Goal: Information Seeking & Learning: Compare options

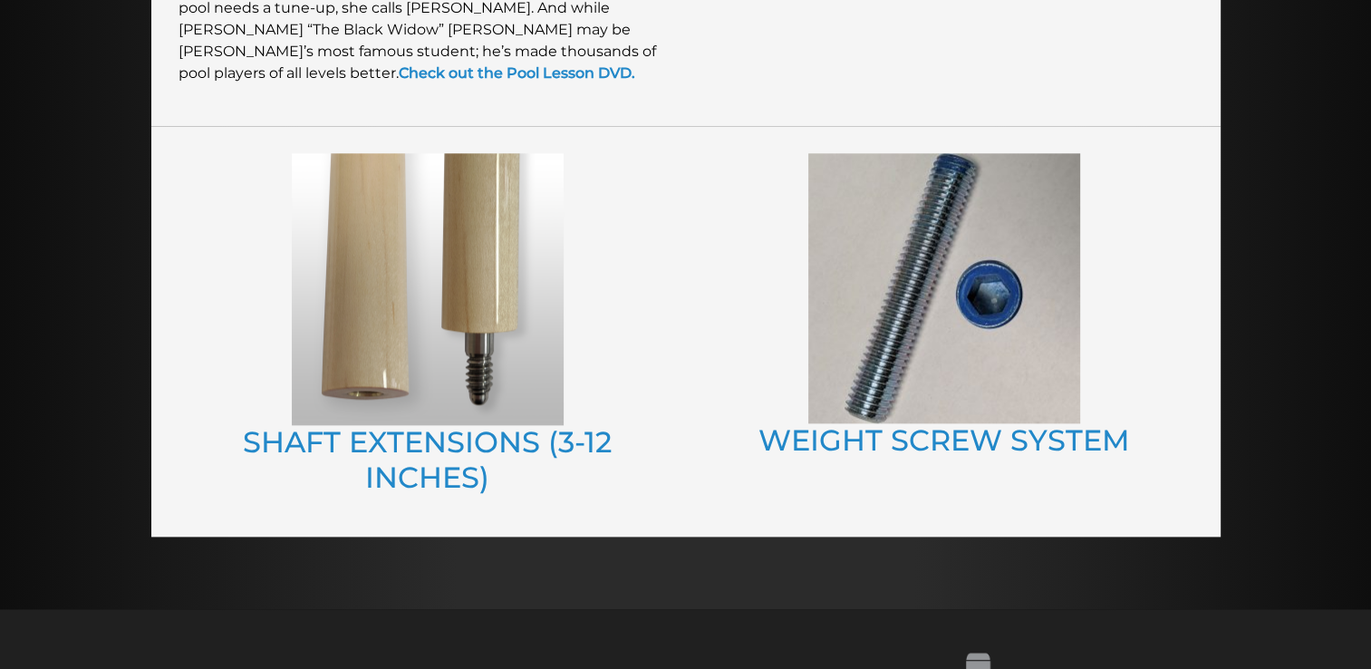
scroll to position [2043, 0]
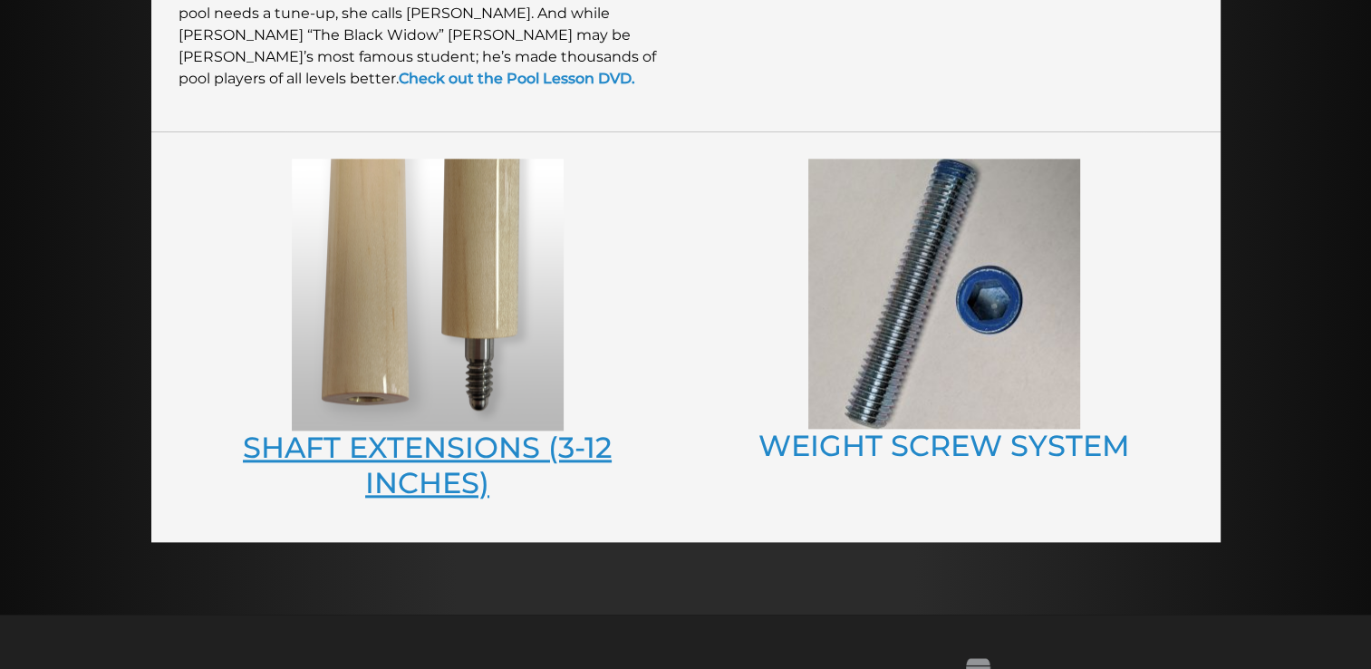
click at [434, 451] on link "SHAFT EXTENSIONS (3-12 INCHES)" at bounding box center [427, 464] width 369 height 70
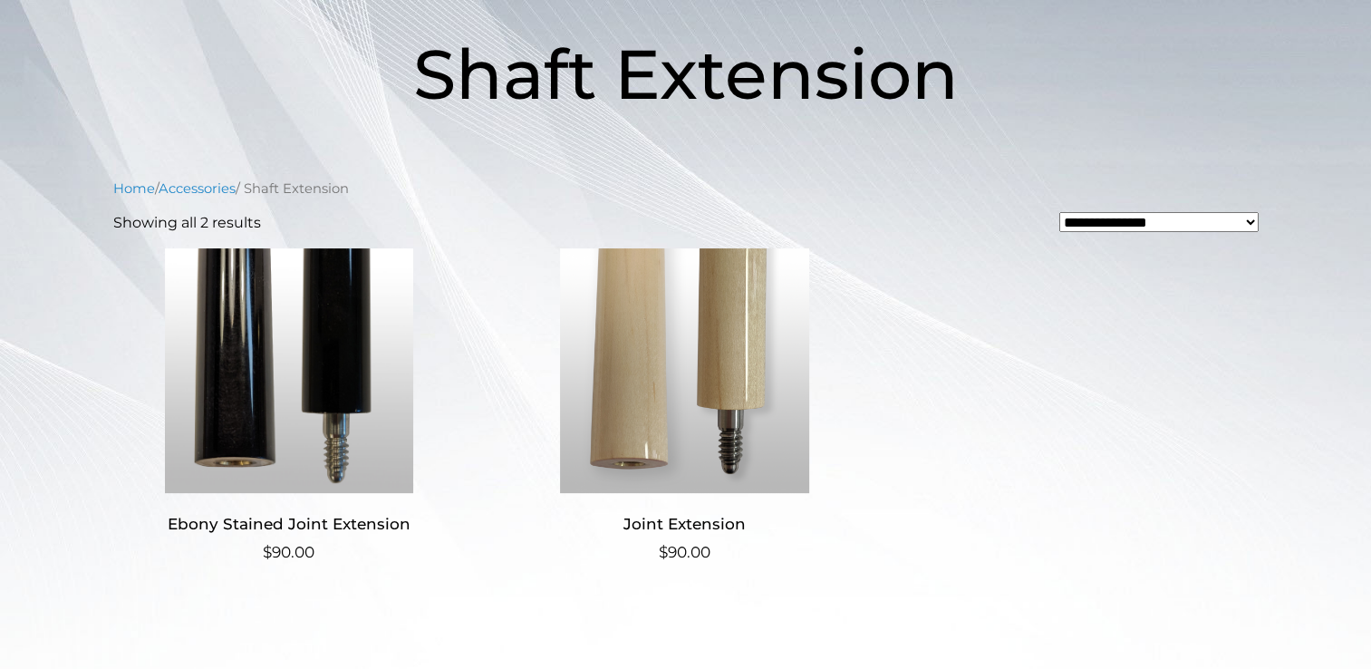
scroll to position [275, 0]
click at [686, 520] on h2 "Joint Extension" at bounding box center [684, 523] width 352 height 34
click at [257, 407] on img at bounding box center [289, 369] width 352 height 245
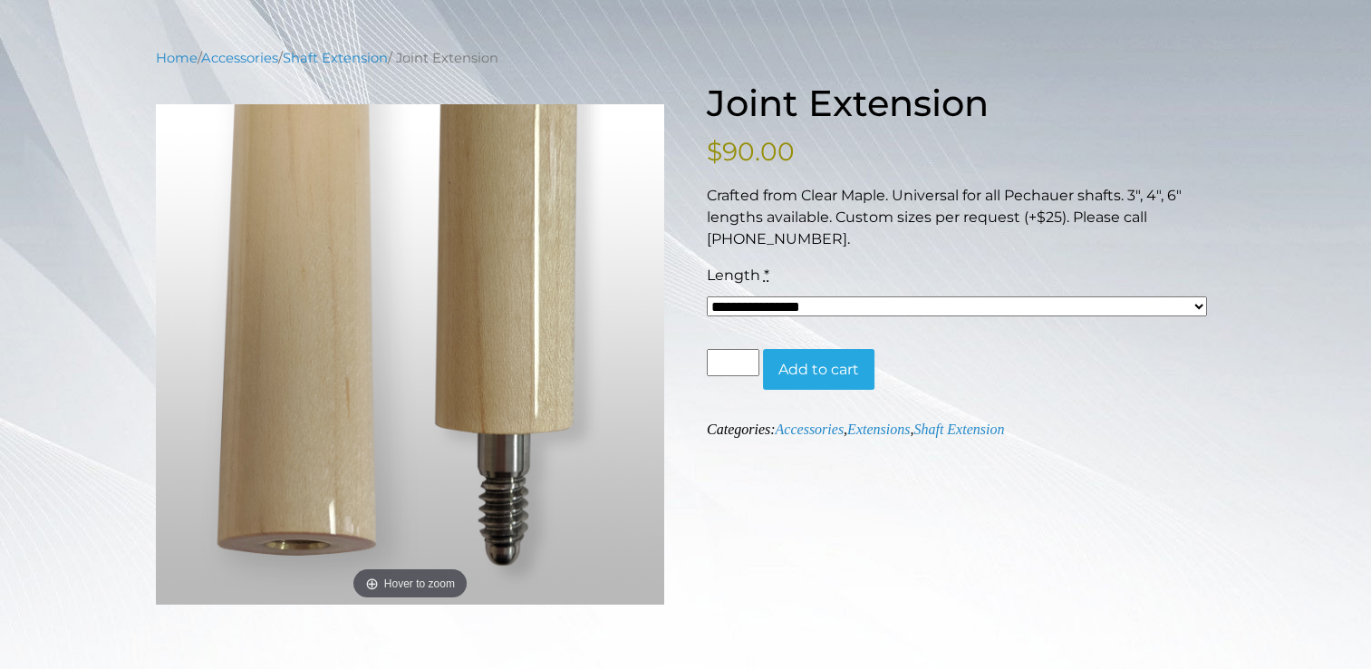
scroll to position [194, 0]
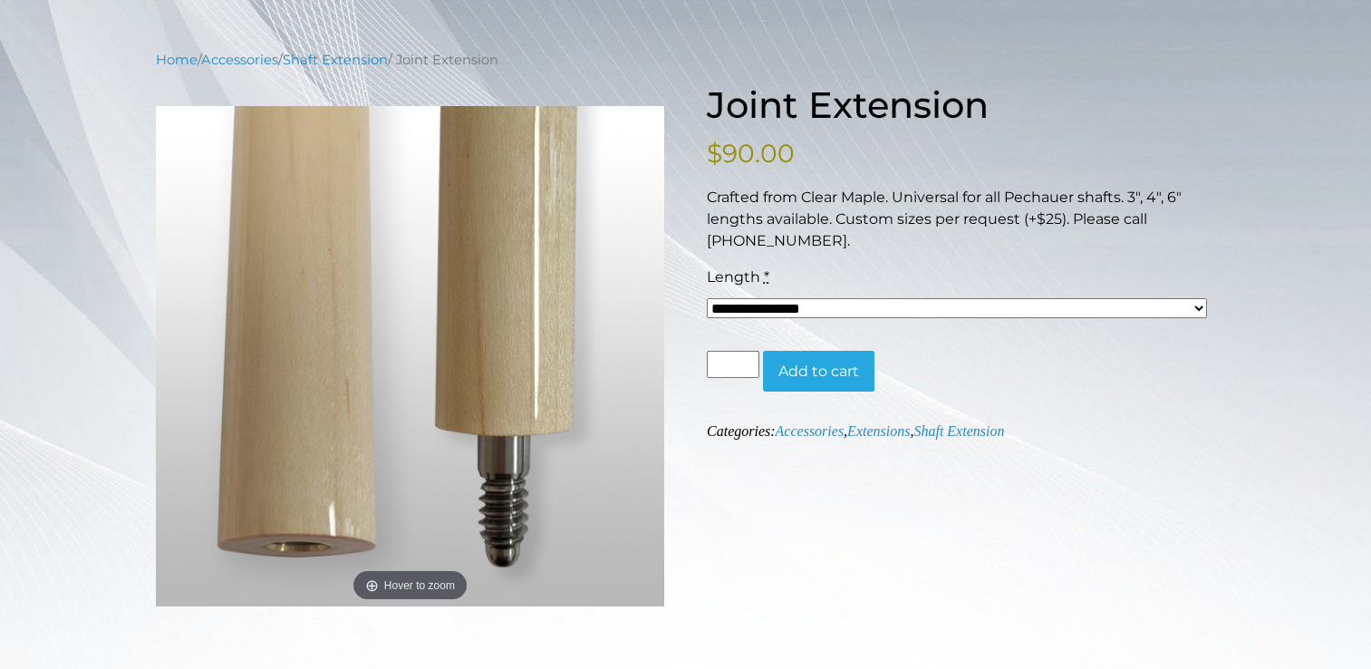
click at [1195, 306] on select "**********" at bounding box center [957, 308] width 500 height 20
click at [1261, 404] on div "**********" at bounding box center [685, 527] width 1371 height 954
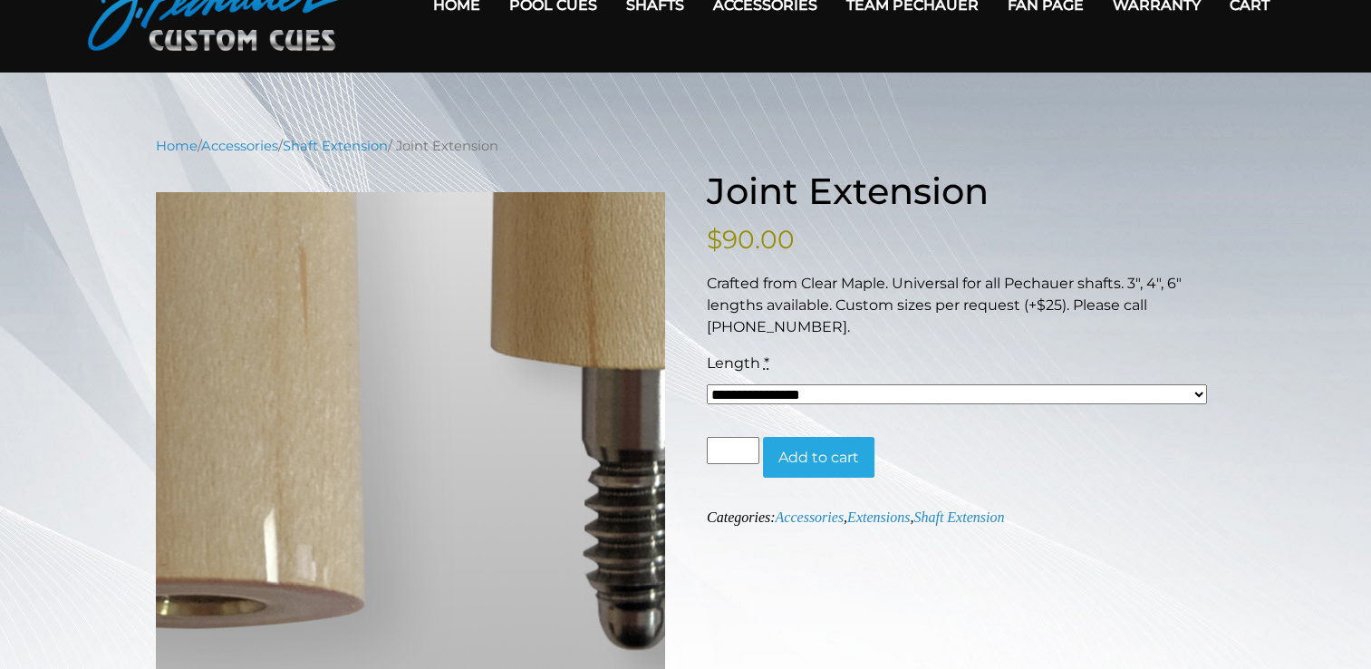
scroll to position [107, 0]
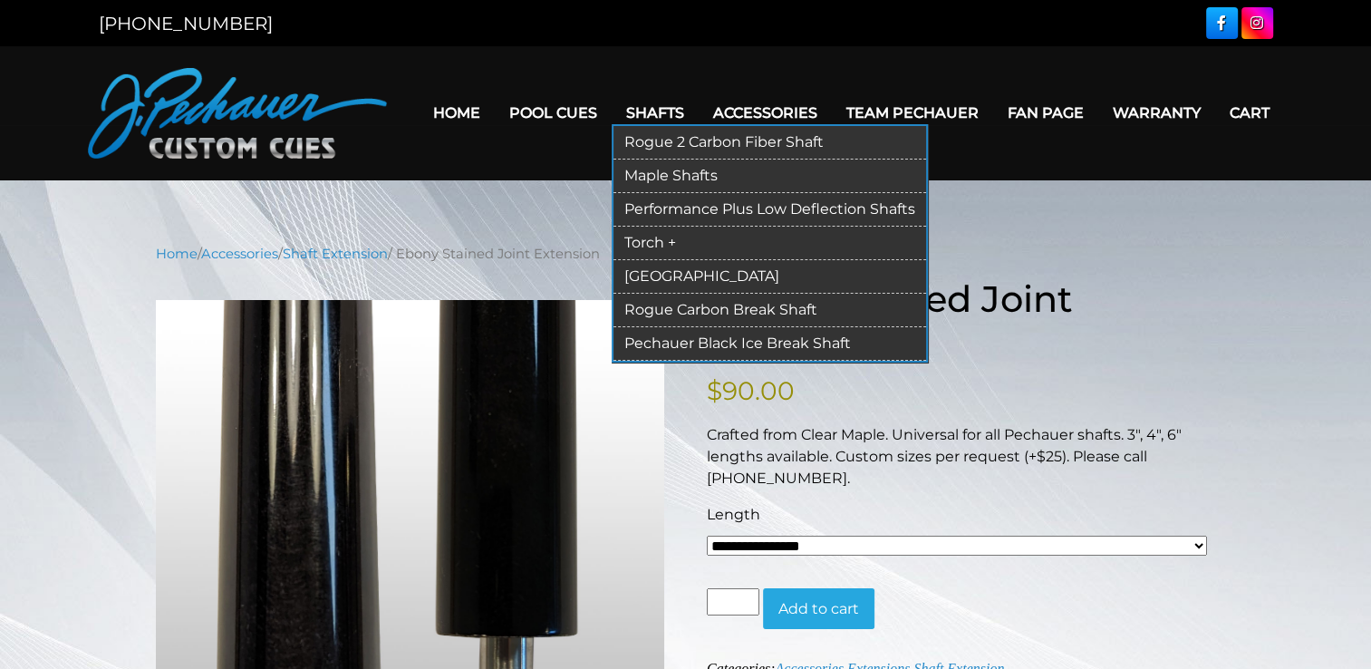
click at [650, 142] on link "Rogue 2 Carbon Fiber Shaft" at bounding box center [769, 143] width 313 height 34
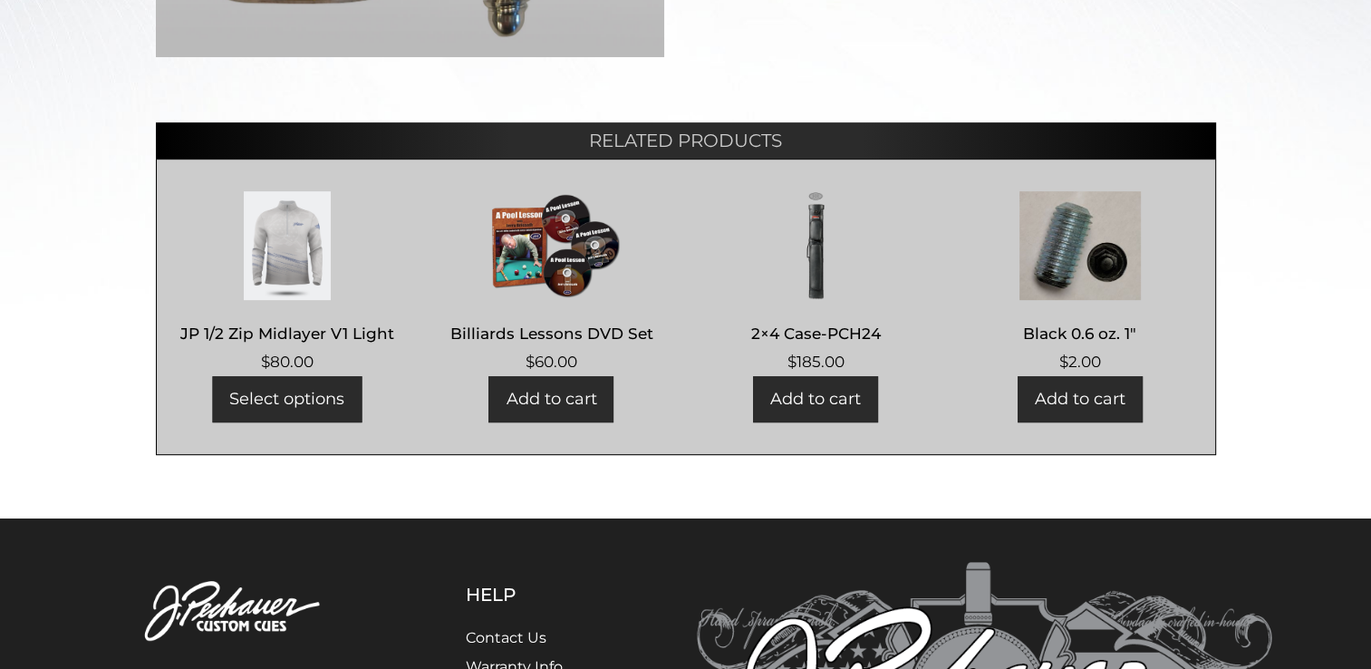
scroll to position [743, 0]
click at [1074, 258] on img at bounding box center [1080, 245] width 226 height 109
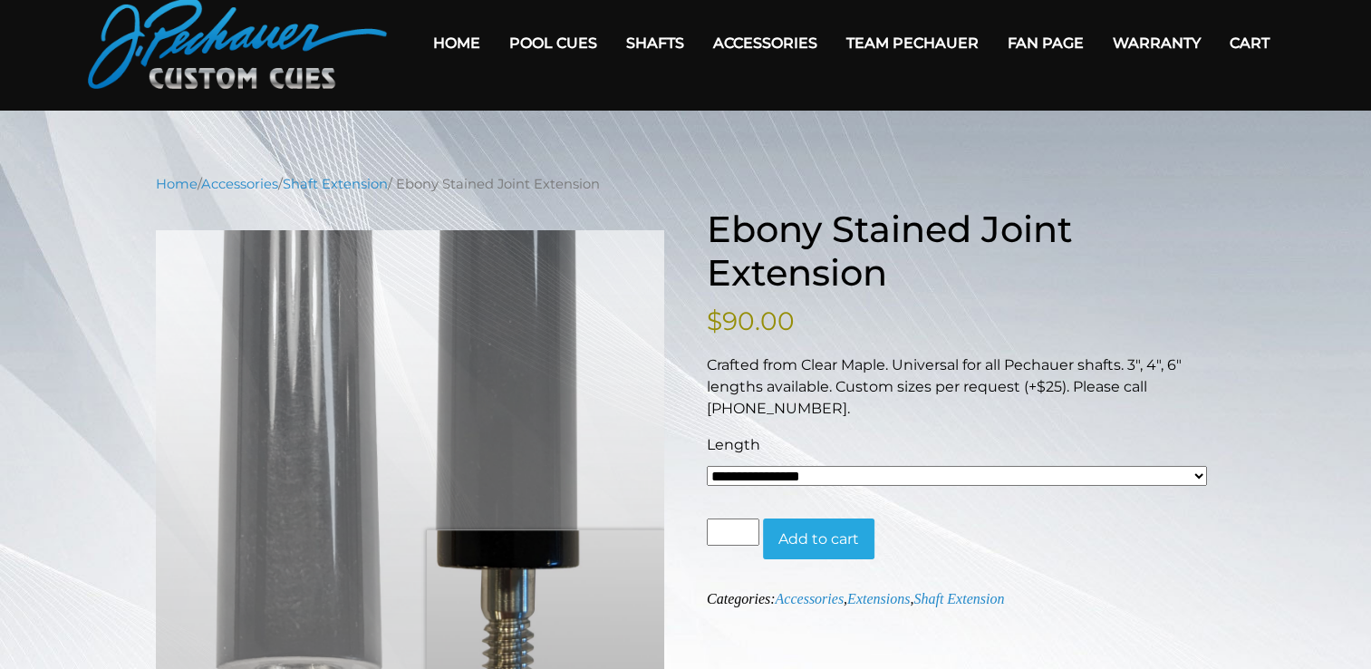
scroll to position [0, 0]
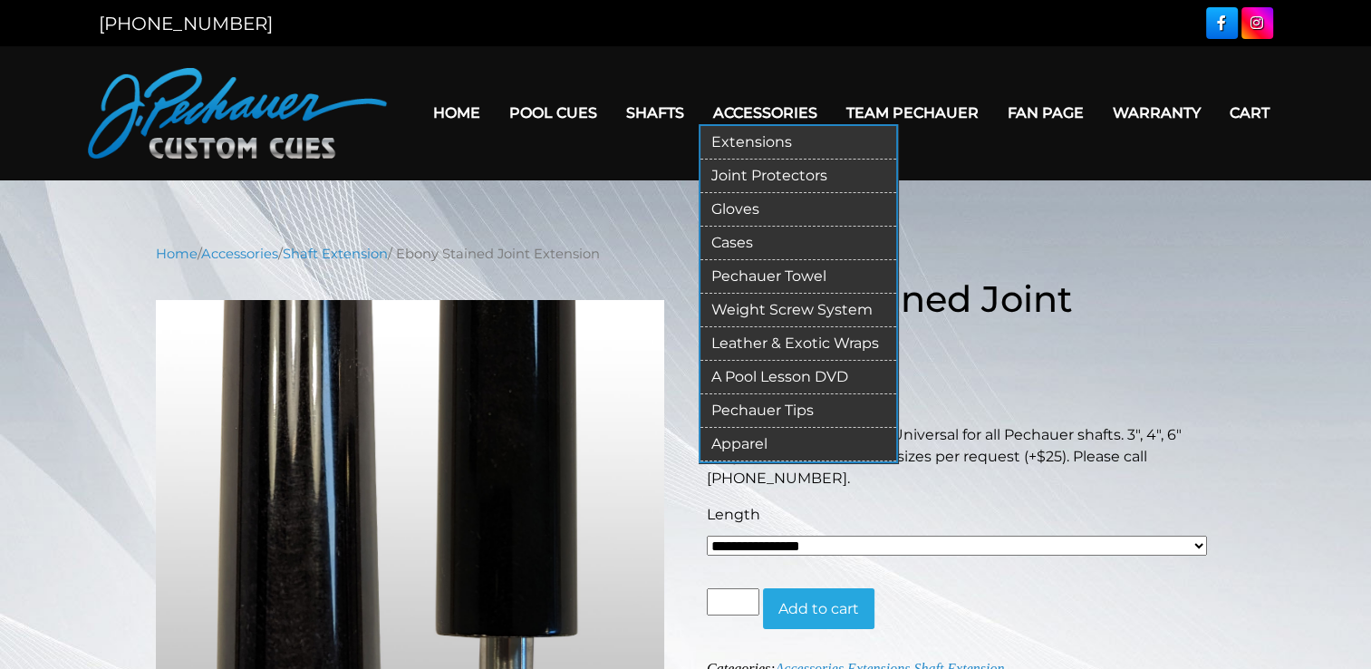
click at [771, 143] on link "Extensions" at bounding box center [798, 143] width 196 height 34
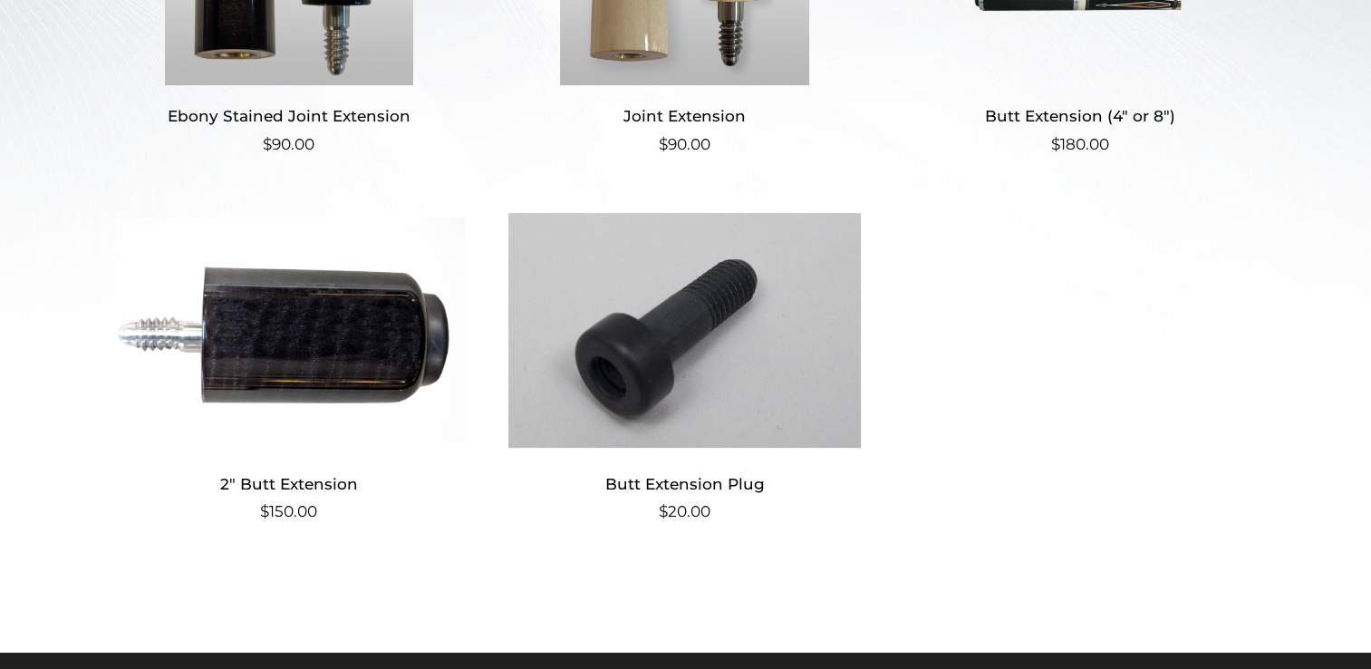
scroll to position [728, 0]
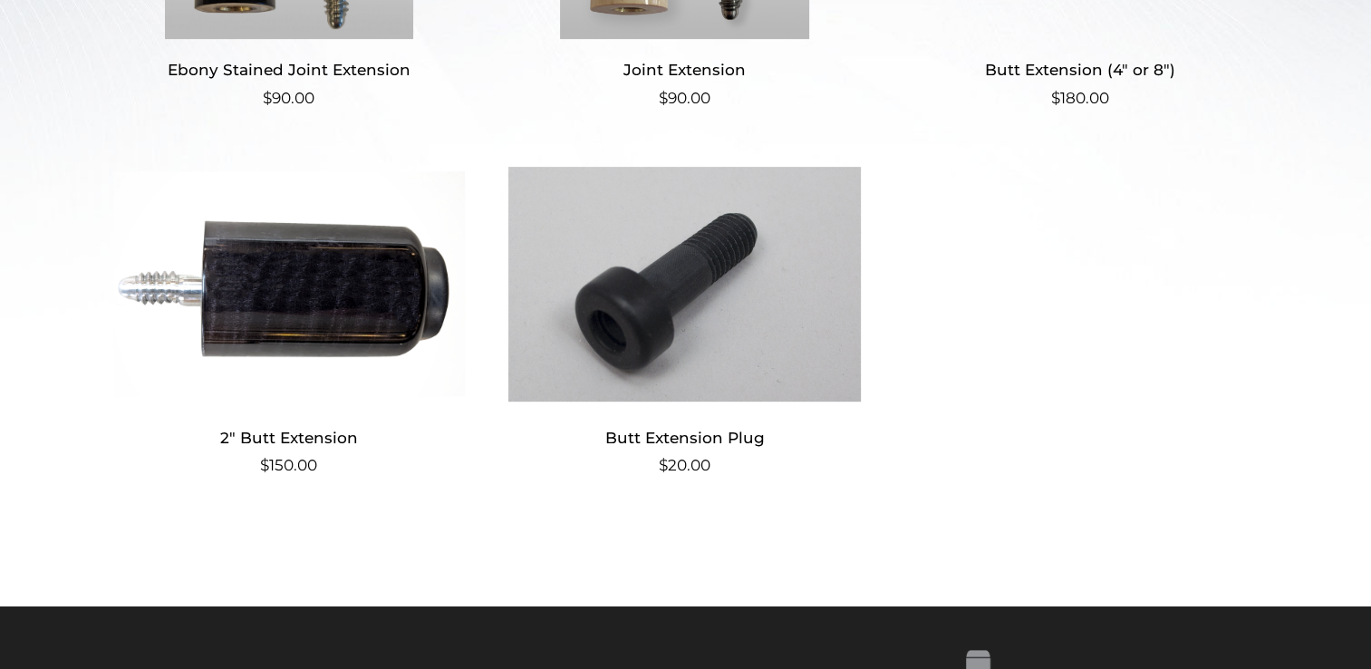
click at [320, 348] on img at bounding box center [289, 283] width 352 height 245
click at [667, 274] on img at bounding box center [684, 283] width 352 height 245
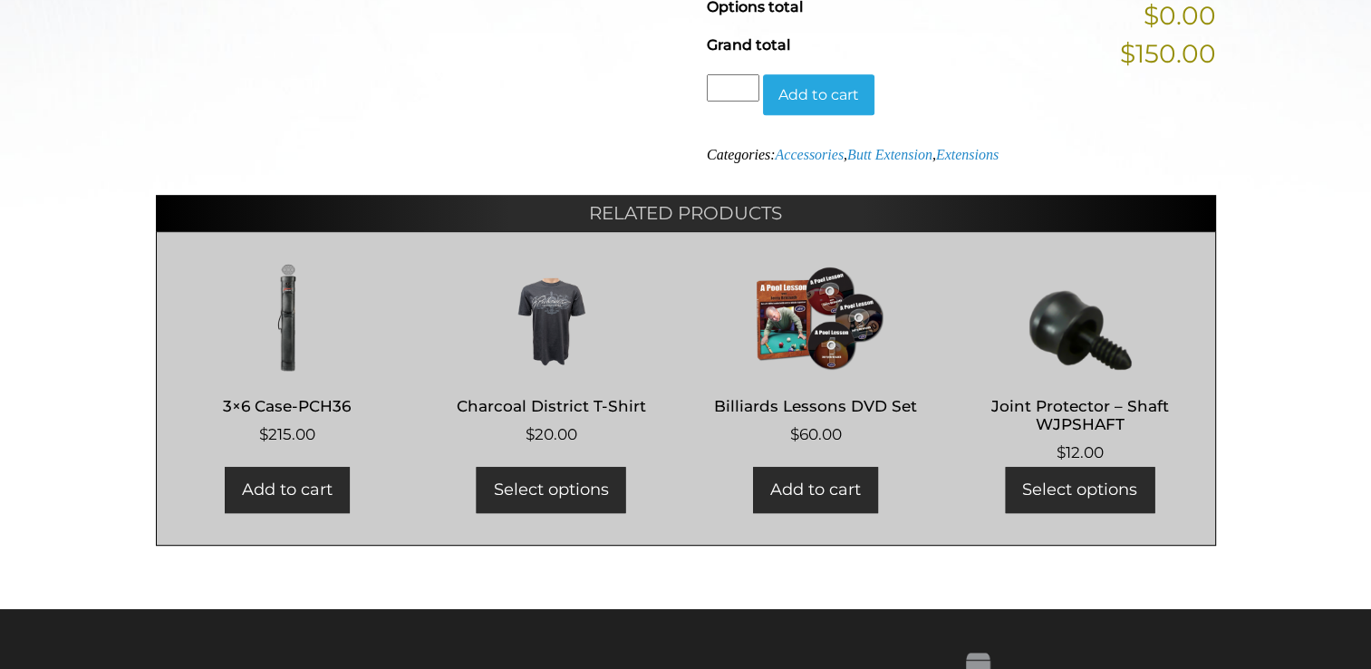
scroll to position [841, 0]
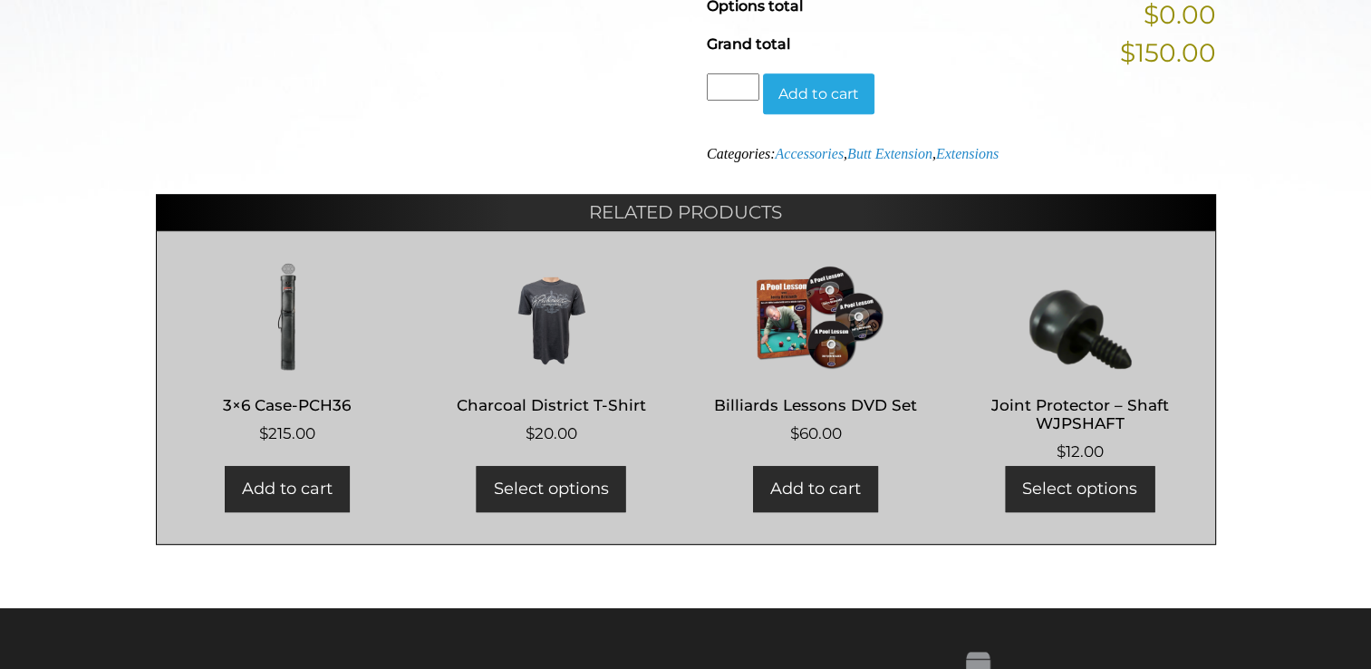
click at [286, 338] on img at bounding box center [288, 317] width 226 height 109
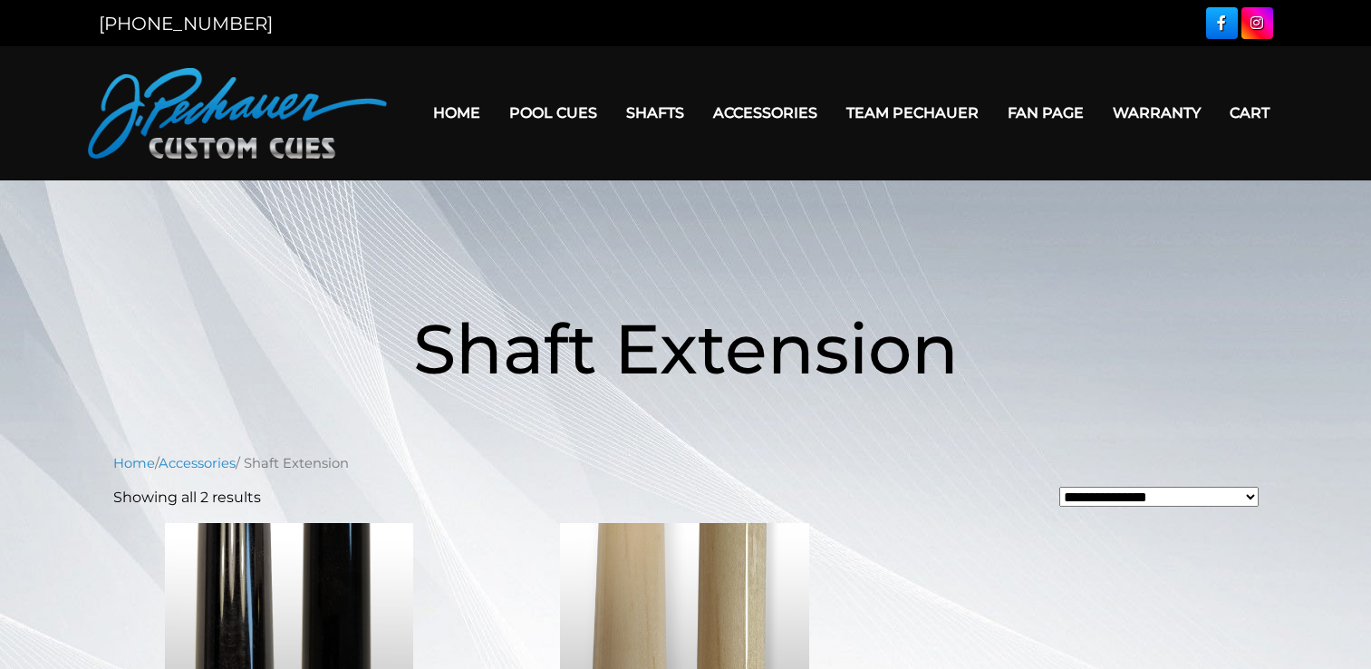
scroll to position [275, 0]
